Goal: Information Seeking & Learning: Find specific fact

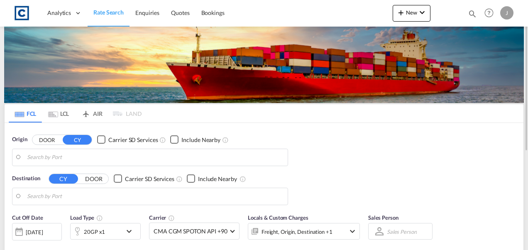
type input "GB-S96, [GEOGRAPHIC_DATA]"
type input "[GEOGRAPHIC_DATA], LBBEY"
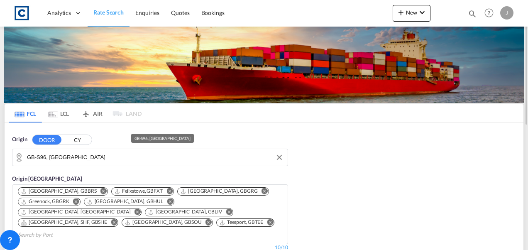
click at [77, 152] on input "GB-S96, [GEOGRAPHIC_DATA]" at bounding box center [155, 157] width 256 height 12
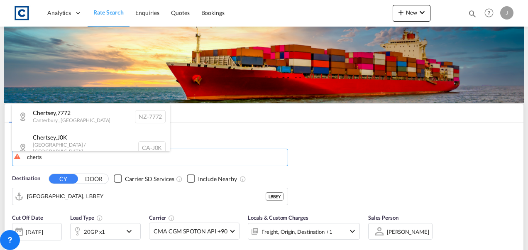
scroll to position [3, 0]
type input "cherts"
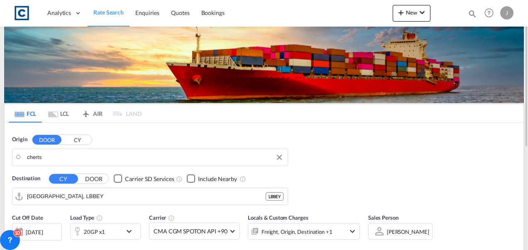
click at [51, 160] on body "Analytics Dashboard Rate Search Enquiries Quotes Bookings" at bounding box center [264, 125] width 528 height 250
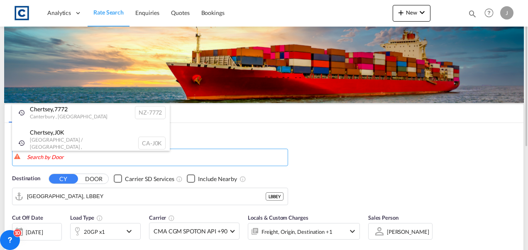
scroll to position [0, 0]
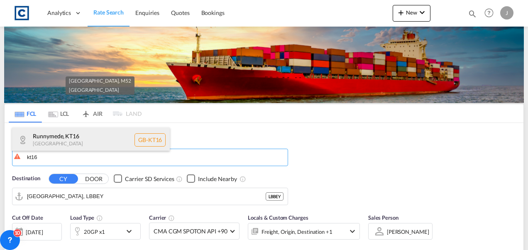
click at [59, 139] on div "Runnymede , KT16 [GEOGRAPHIC_DATA] [GEOGRAPHIC_DATA]-KT16" at bounding box center [91, 139] width 158 height 25
type input "GB-KT16, Runnymede"
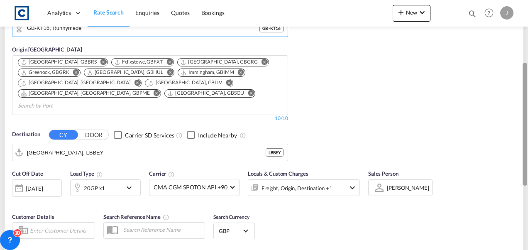
scroll to position [132, 0]
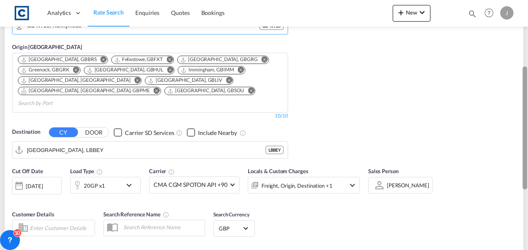
drag, startPoint x: 526, startPoint y: 86, endPoint x: 528, endPoint y: 151, distance: 65.2
click at [527, 151] on html "Analytics Dashboard Rate Search Enquiries Quotes Bookings Analytics" at bounding box center [264, 125] width 528 height 250
drag, startPoint x: 523, startPoint y: 134, endPoint x: 522, endPoint y: 101, distance: 32.8
click at [522, 101] on div "Origin DOOR CY GB-KT16, Runnymede GB - KT16 Origin [GEOGRAPHIC_DATA] [GEOGRAPHI…" at bounding box center [264, 76] width 519 height 171
copy div "[GEOGRAPHIC_DATA], GBGRK Hull, [GEOGRAPHIC_DATA] Immingham, GBIMM [GEOGRAPHIC_D…"
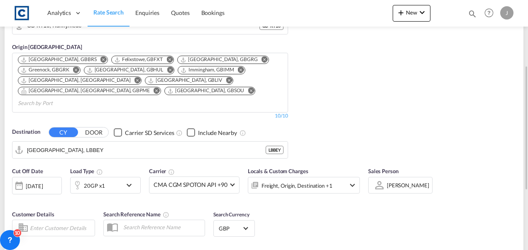
click at [508, 92] on div "Origin DOOR CY GB-KT16, Runnymede GB - KT16 Origin [GEOGRAPHIC_DATA] [GEOGRAPHI…" at bounding box center [264, 76] width 519 height 171
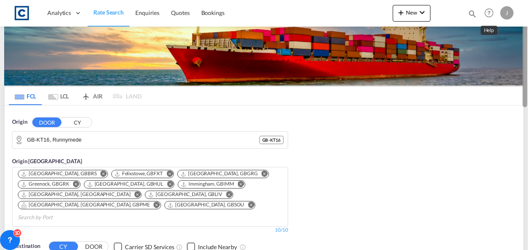
scroll to position [0, 0]
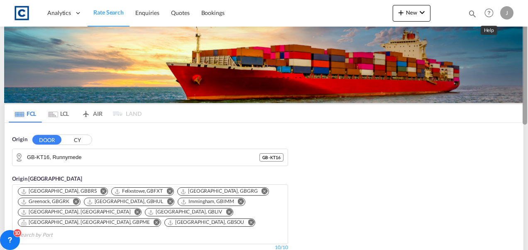
drag, startPoint x: 523, startPoint y: 90, endPoint x: 431, endPoint y: 8, distance: 122.6
click at [493, 10] on md-content "Analytics Dashboard Rate Search Enquiries Quotes Bookings New Quote Bookings" at bounding box center [264, 125] width 528 height 250
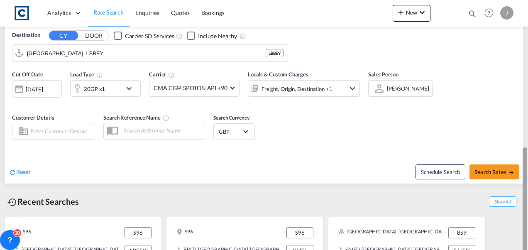
scroll to position [250, 0]
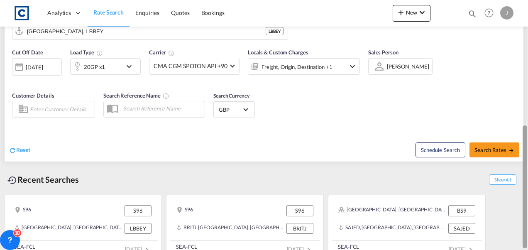
drag, startPoint x: 525, startPoint y: 82, endPoint x: 513, endPoint y: 165, distance: 83.8
click at [513, 165] on md-content "Analytics Dashboard Rate Search Enquiries Quotes Bookings New Quote Bookings" at bounding box center [264, 125] width 528 height 250
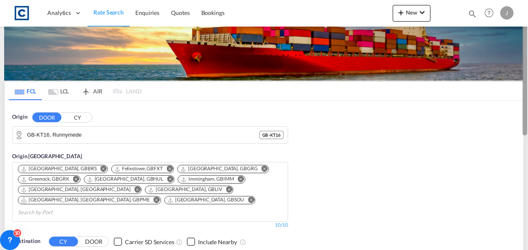
scroll to position [0, 0]
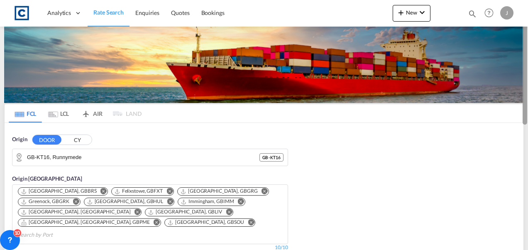
drag, startPoint x: 525, startPoint y: 198, endPoint x: 305, endPoint y: 98, distance: 241.4
click at [505, 84] on md-content "Analytics Dashboard Rate Search Enquiries Quotes Bookings New Quote Bookings" at bounding box center [264, 125] width 528 height 250
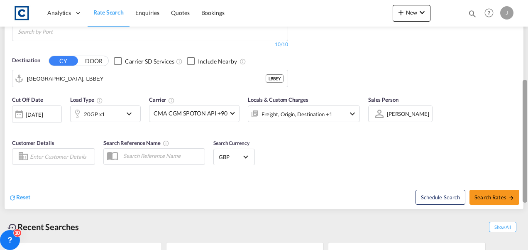
scroll to position [213, 0]
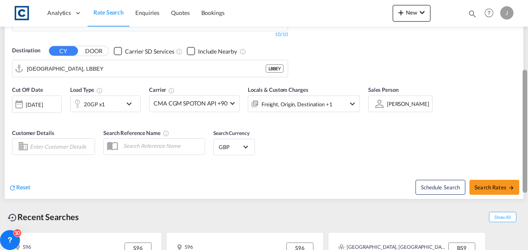
drag, startPoint x: 526, startPoint y: 86, endPoint x: 513, endPoint y: 192, distance: 106.3
click at [513, 192] on md-content "Analytics Dashboard Rate Search Enquiries Quotes Bookings New Quote Bookings" at bounding box center [264, 125] width 528 height 250
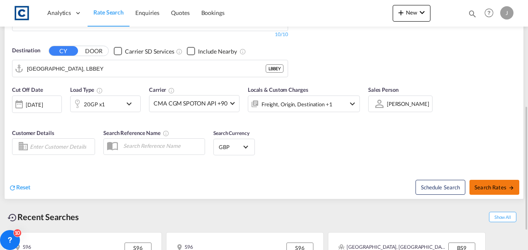
click at [482, 184] on span "Search Rates" at bounding box center [494, 187] width 40 height 7
type input "KT16 to LBBEY / [DATE]"
